Goal: Check status: Check status

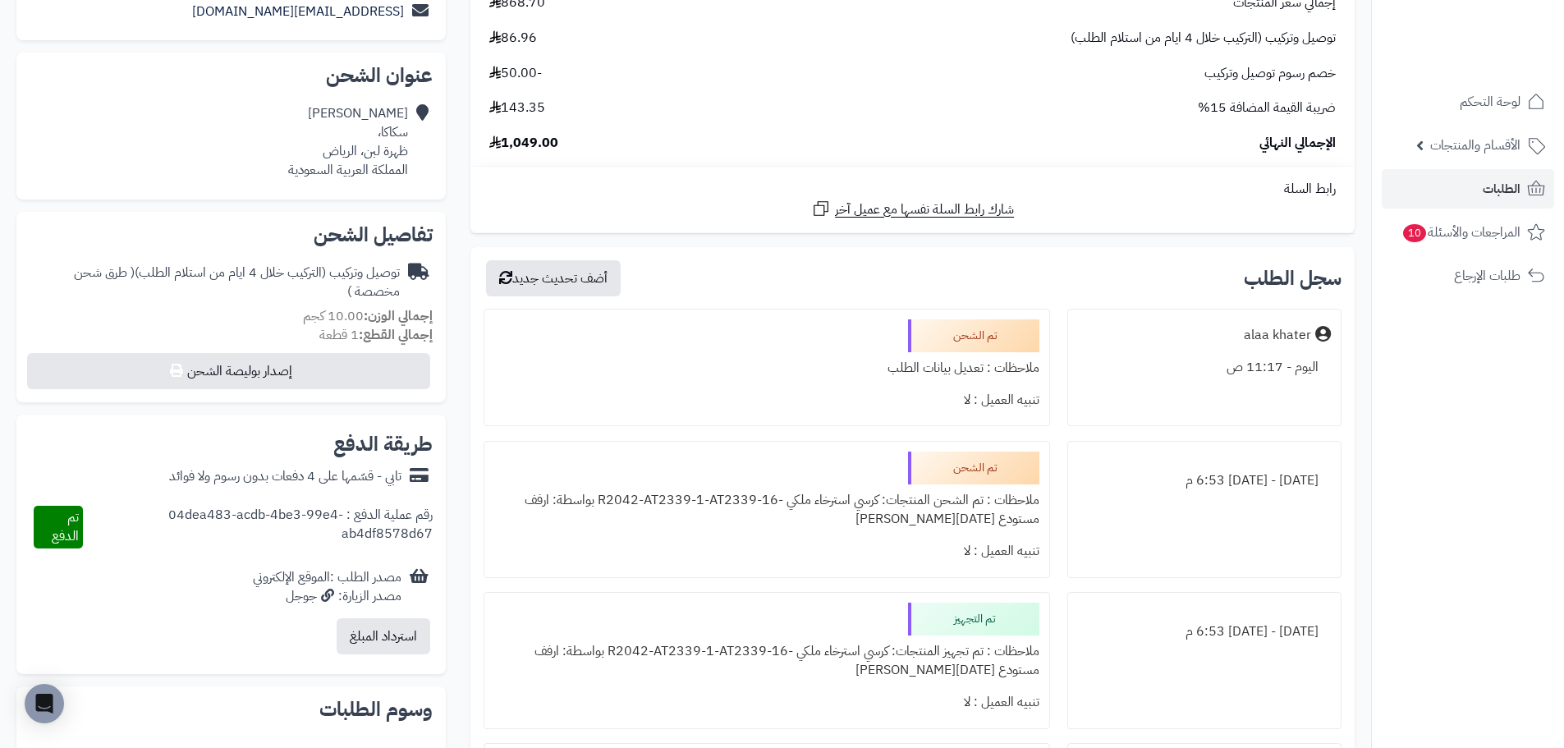
scroll to position [82, 0]
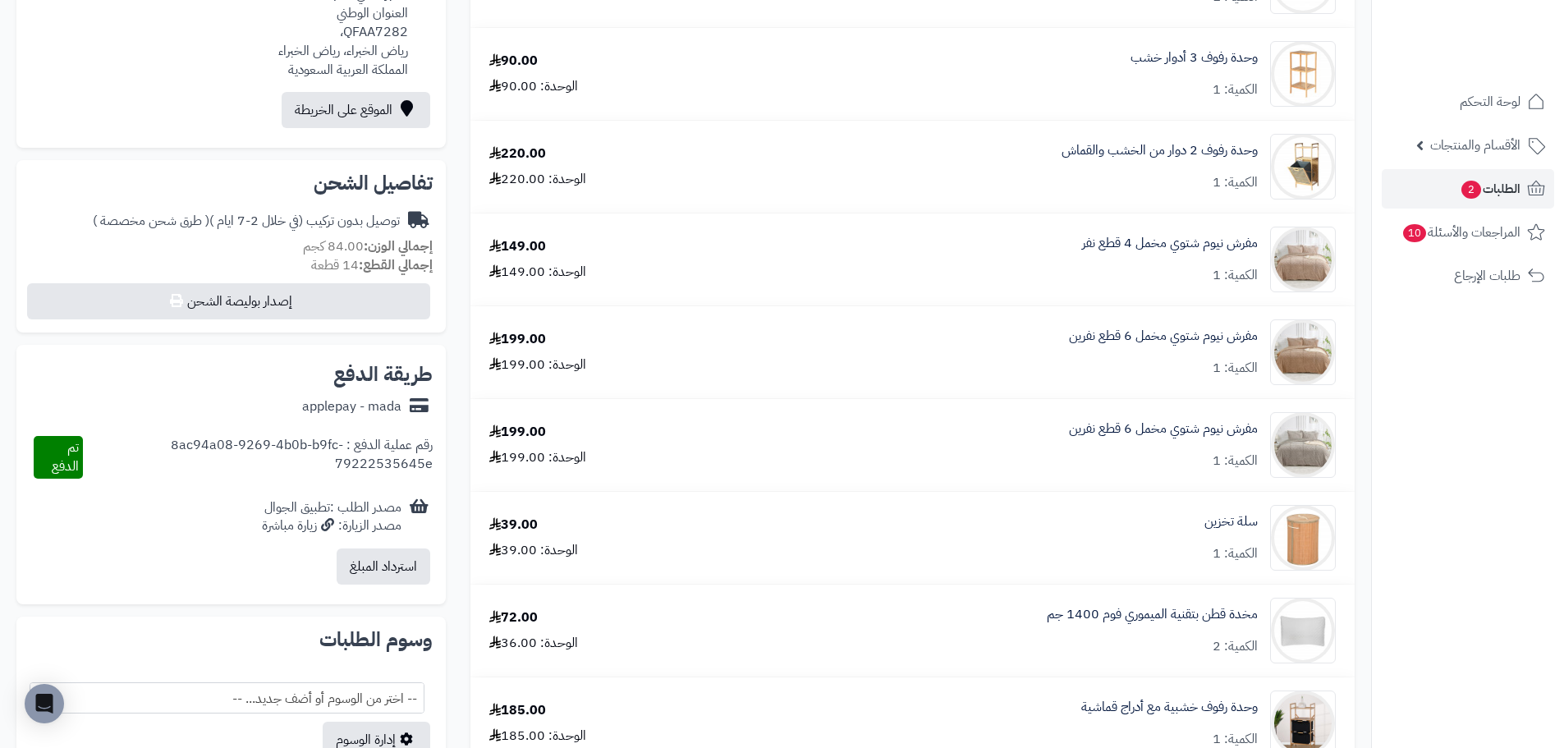
scroll to position [493, 0]
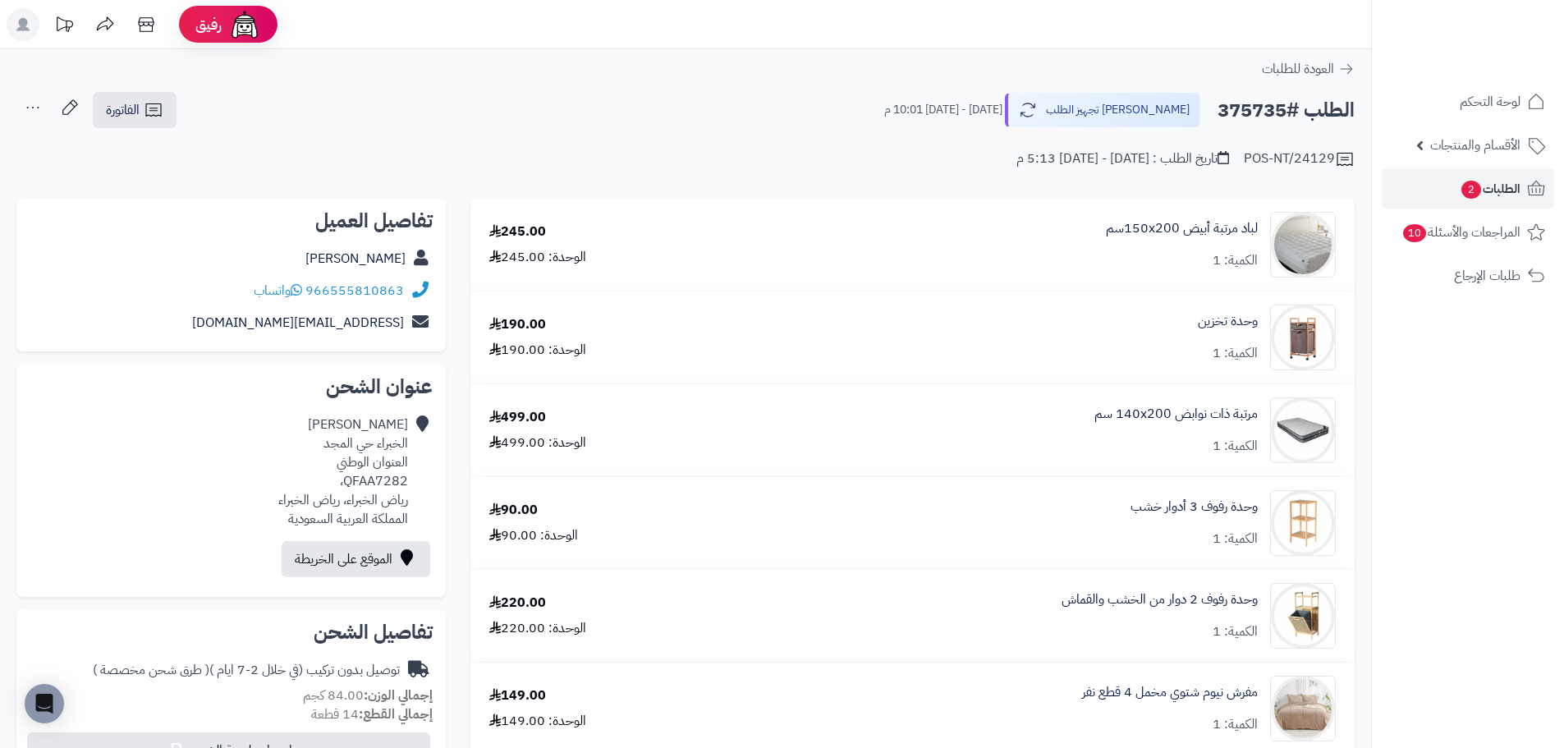
click at [1240, 113] on h2 "الطلب #375735" at bounding box center [1285, 111] width 137 height 34
copy h2 "375735"
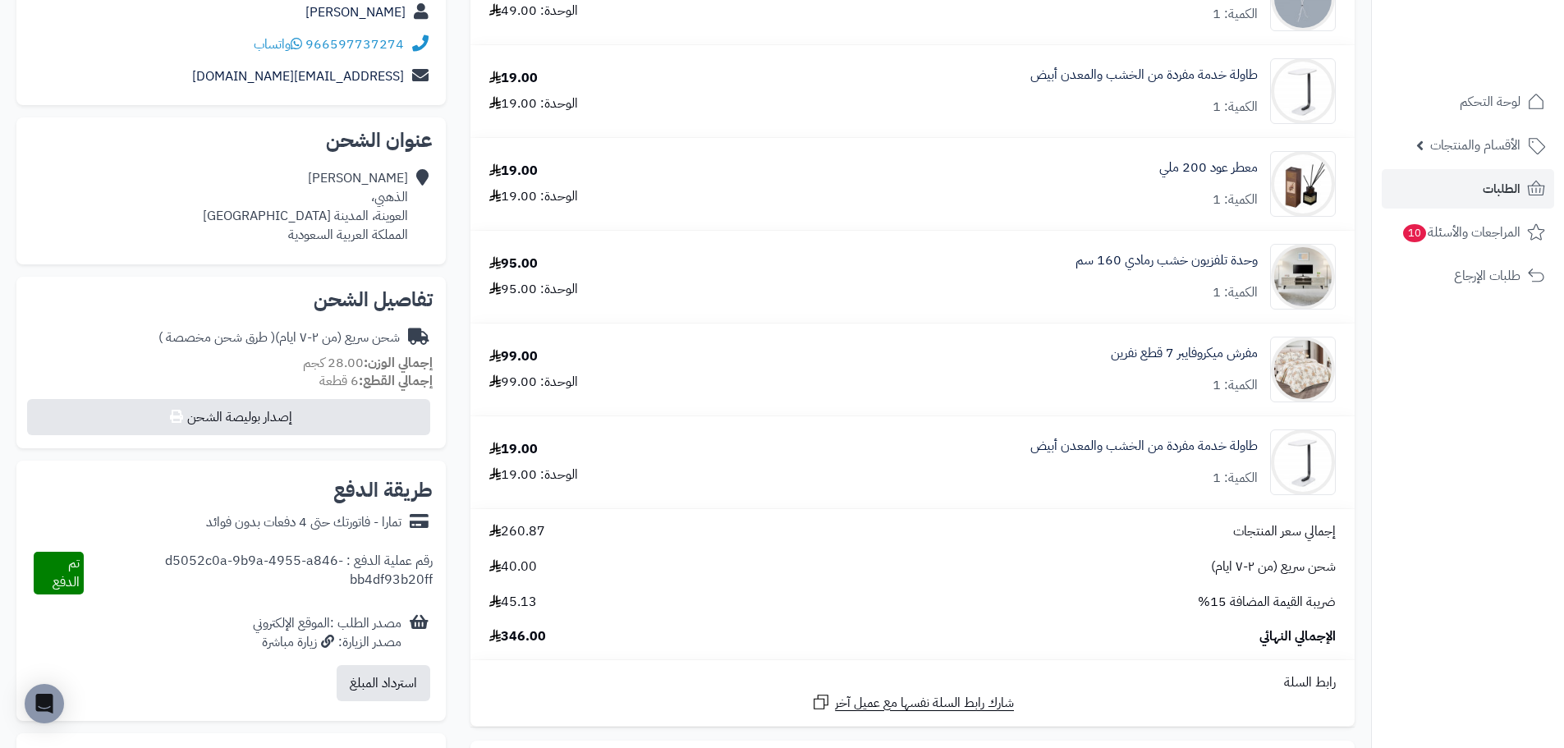
scroll to position [328, 0]
